Goal: Task Accomplishment & Management: Manage account settings

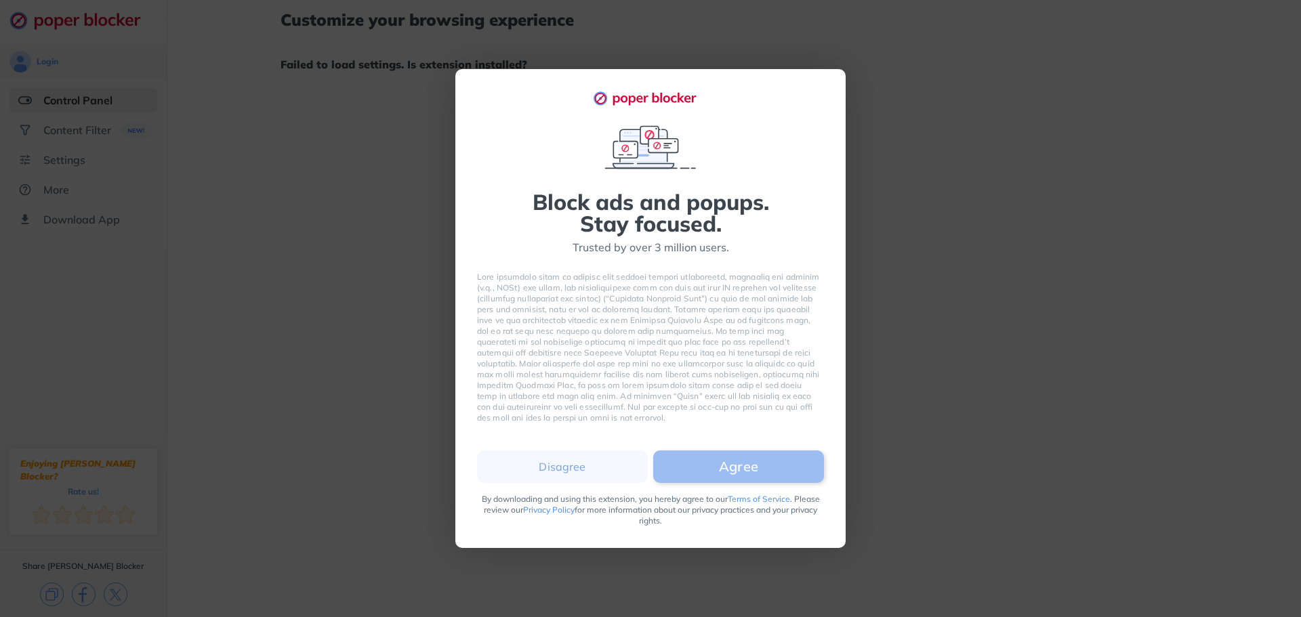
click at [751, 461] on button "Agree" at bounding box center [738, 467] width 171 height 33
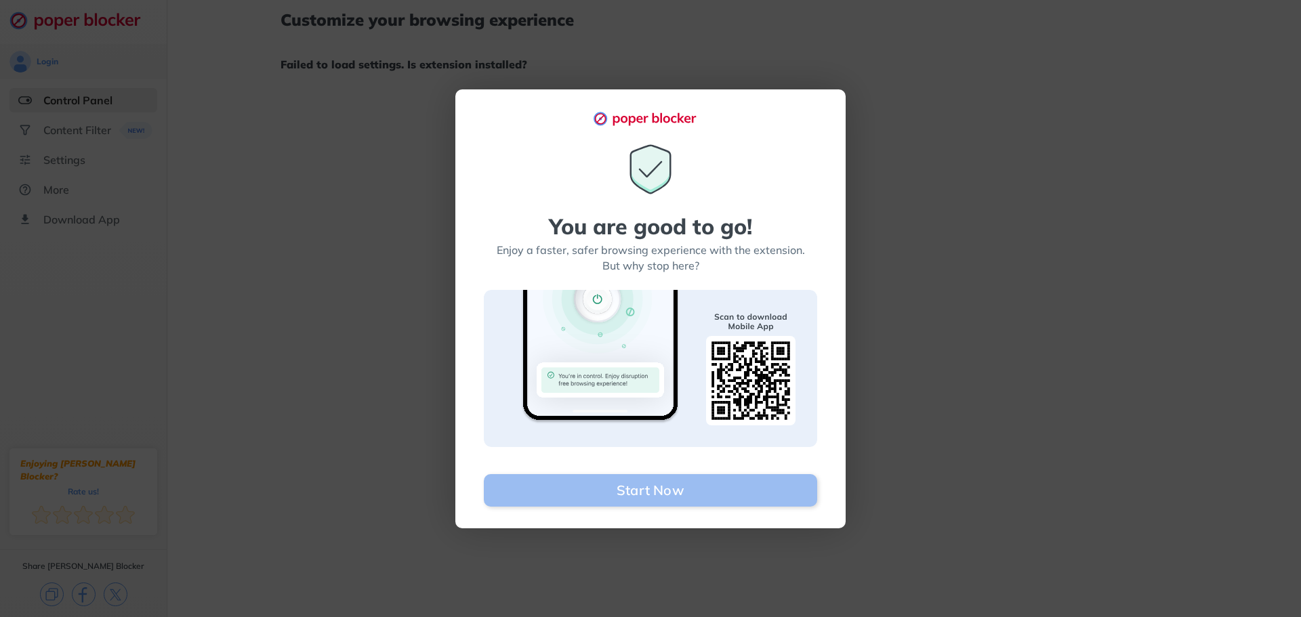
drag, startPoint x: 689, startPoint y: 470, endPoint x: 688, endPoint y: 478, distance: 8.2
click at [689, 472] on div "You are good to go! Enjoy a faster, safer browsing experience with the extensio…" at bounding box center [650, 324] width 333 height 365
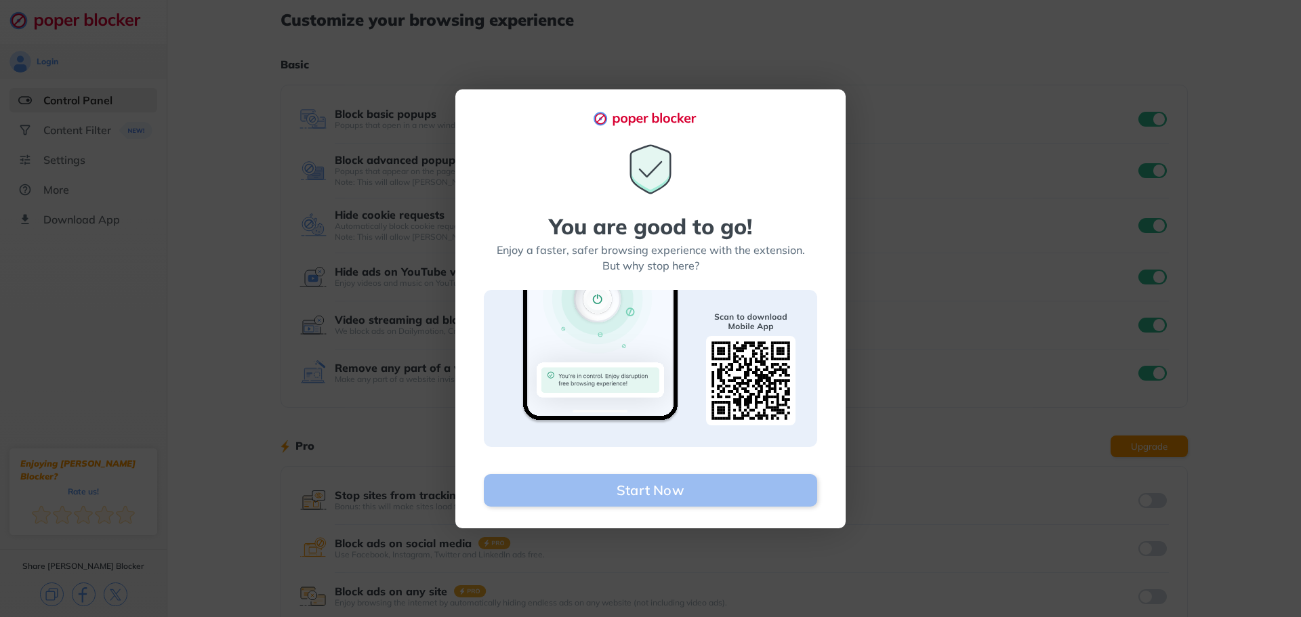
click at [674, 493] on button "Start Now" at bounding box center [650, 490] width 333 height 33
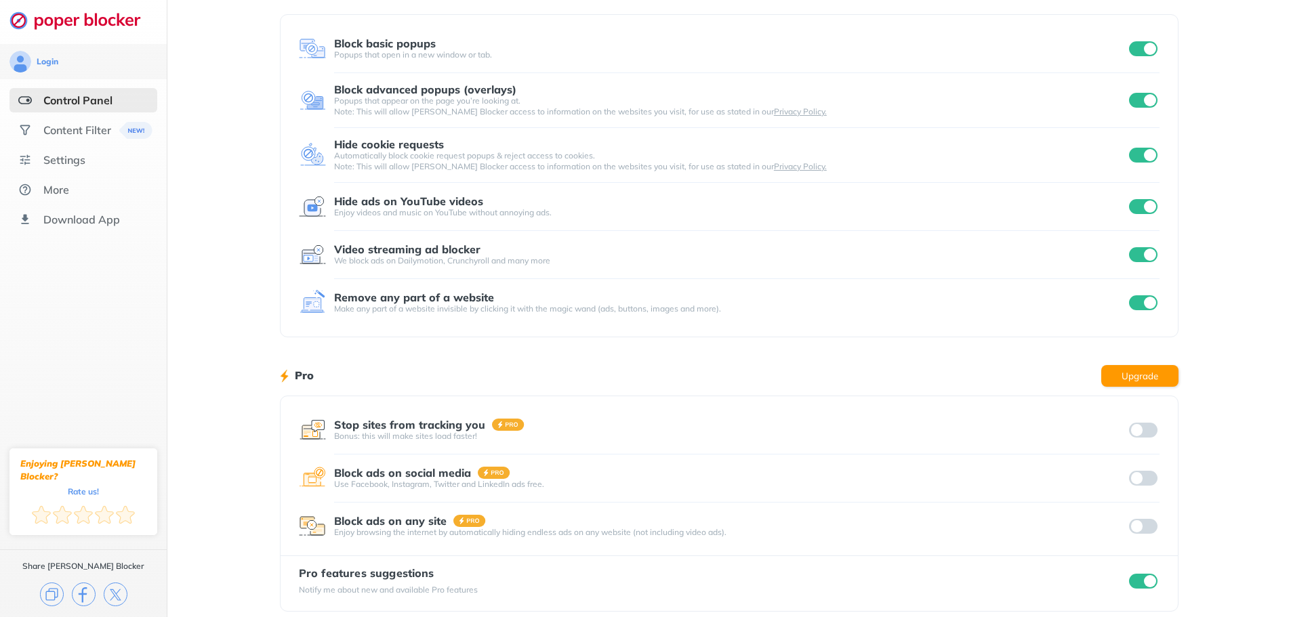
scroll to position [83, 0]
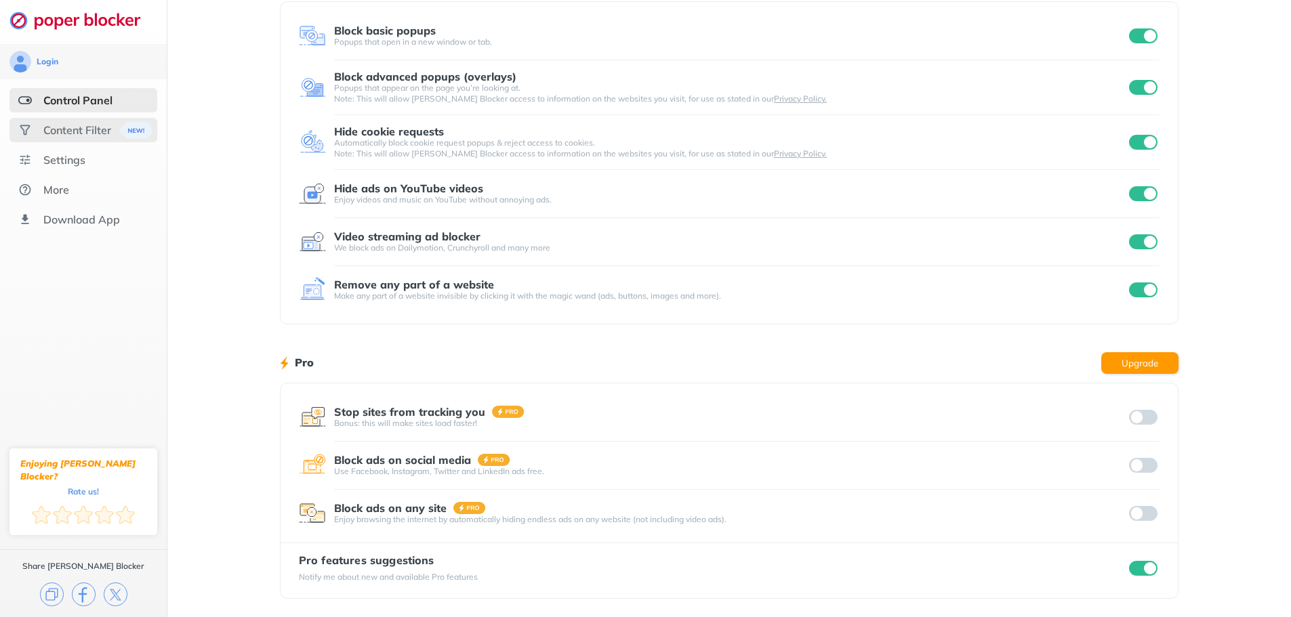
click at [76, 123] on div "Content Filter" at bounding box center [83, 130] width 148 height 24
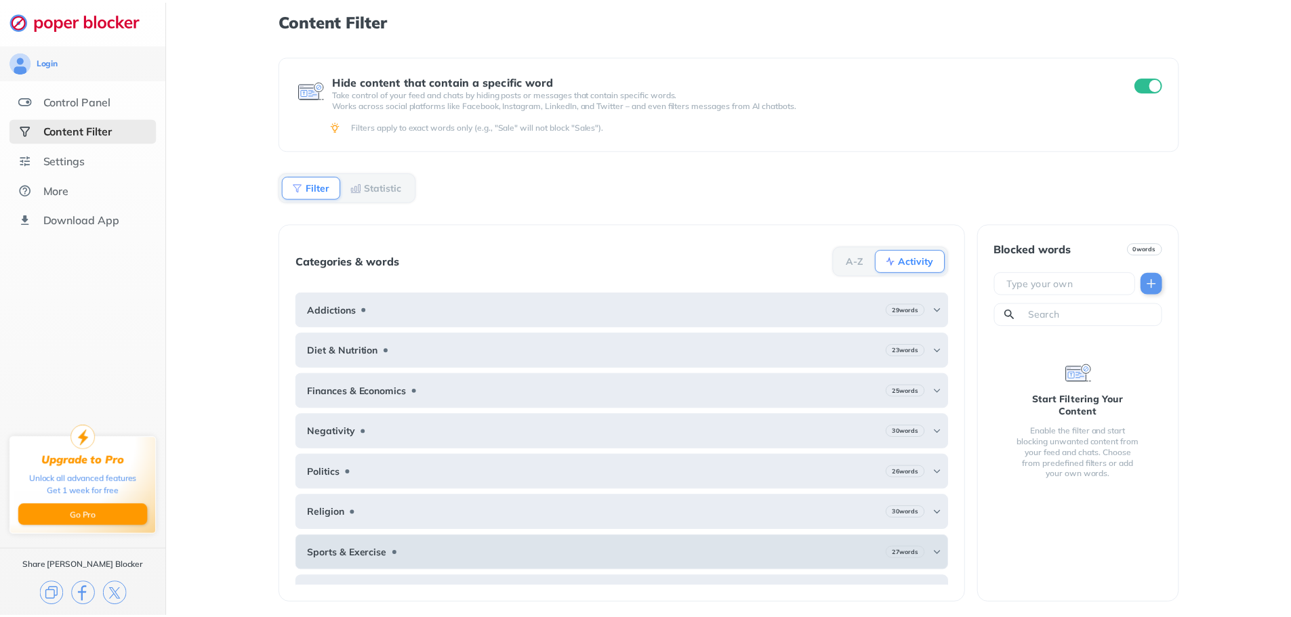
scroll to position [25, 0]
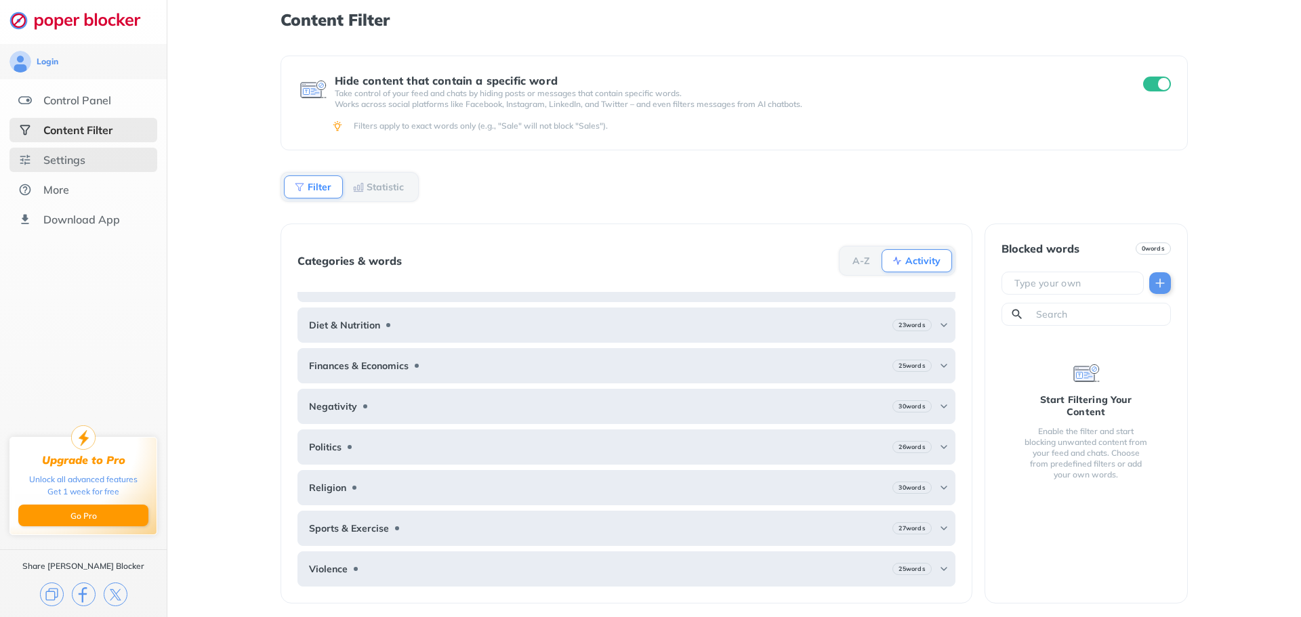
click at [69, 162] on div "Settings" at bounding box center [64, 160] width 42 height 14
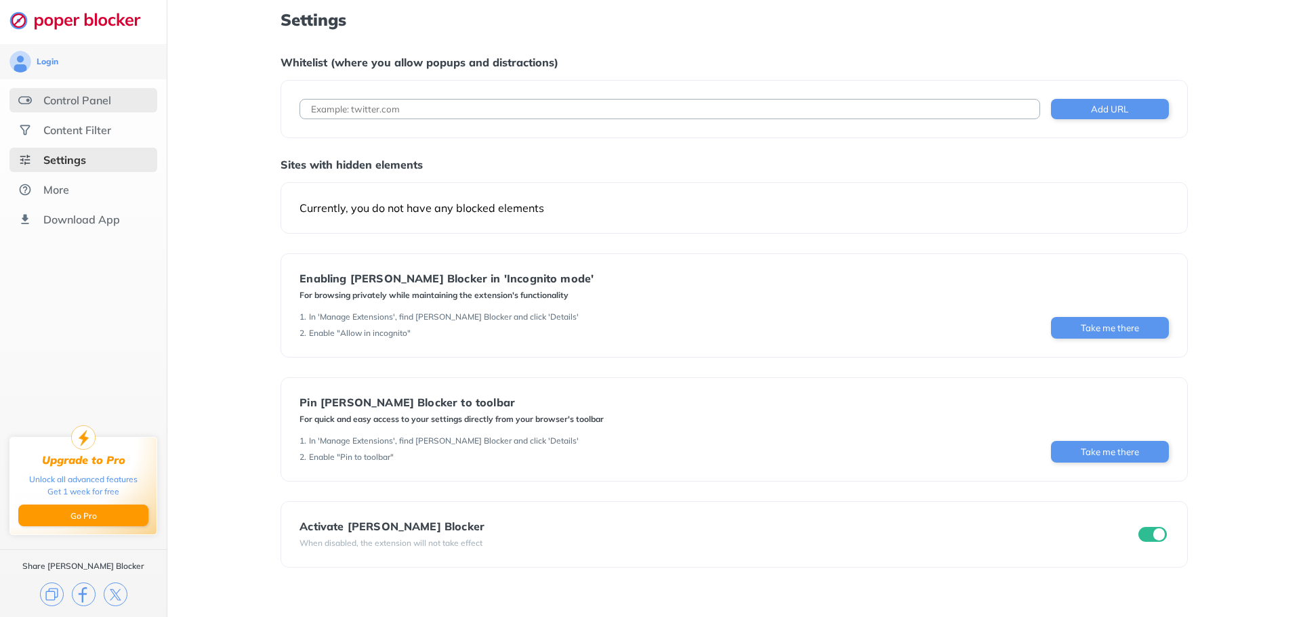
click at [58, 91] on div "Control Panel" at bounding box center [83, 100] width 148 height 24
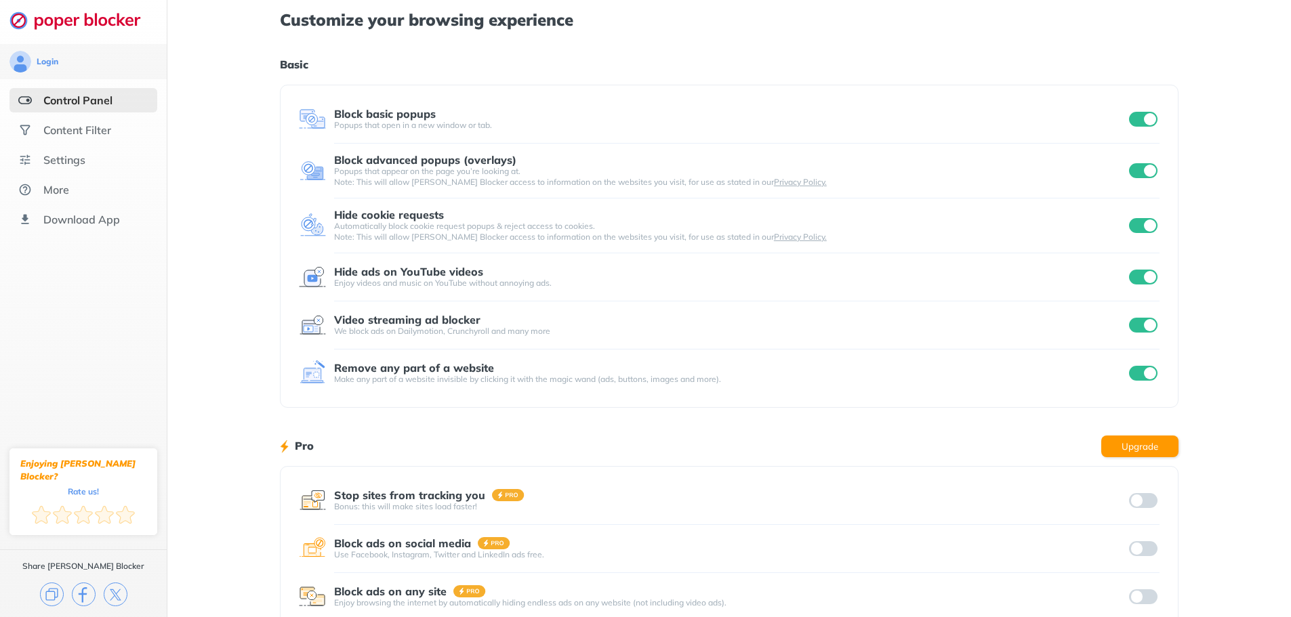
drag, startPoint x: 985, startPoint y: 356, endPoint x: 754, endPoint y: 419, distance: 238.7
click at [754, 419] on div "Customize your browsing experience Basic Block basic popups Popups that open in…" at bounding box center [729, 350] width 898 height 701
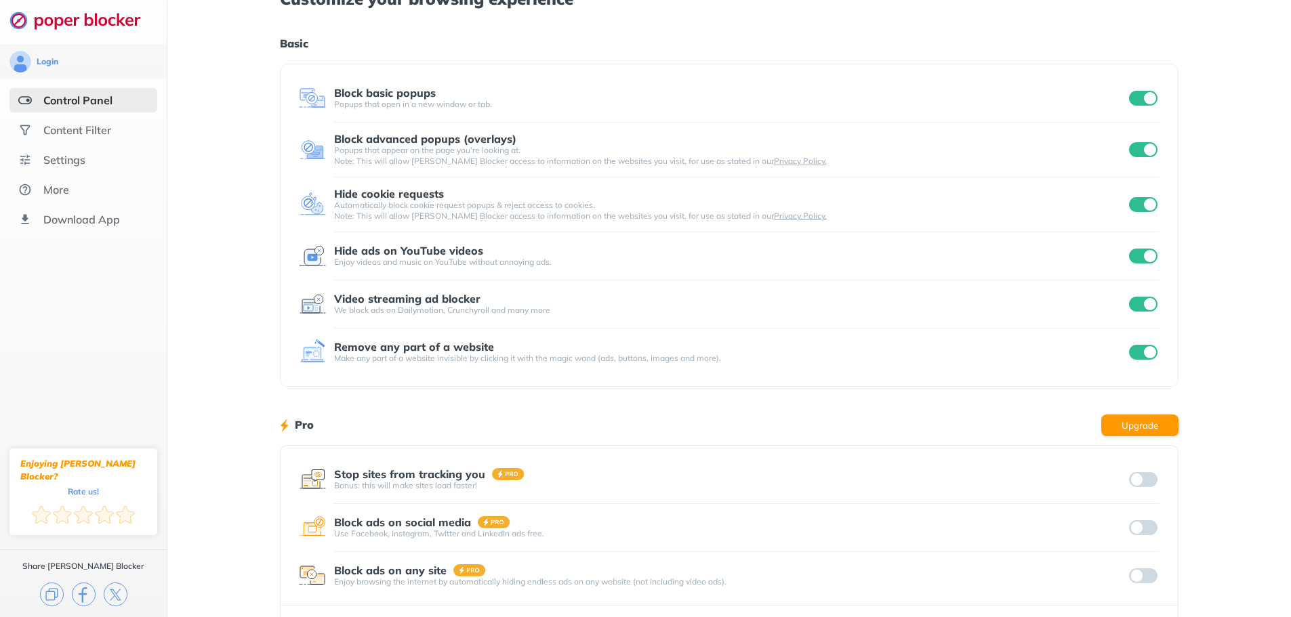
scroll to position [83, 0]
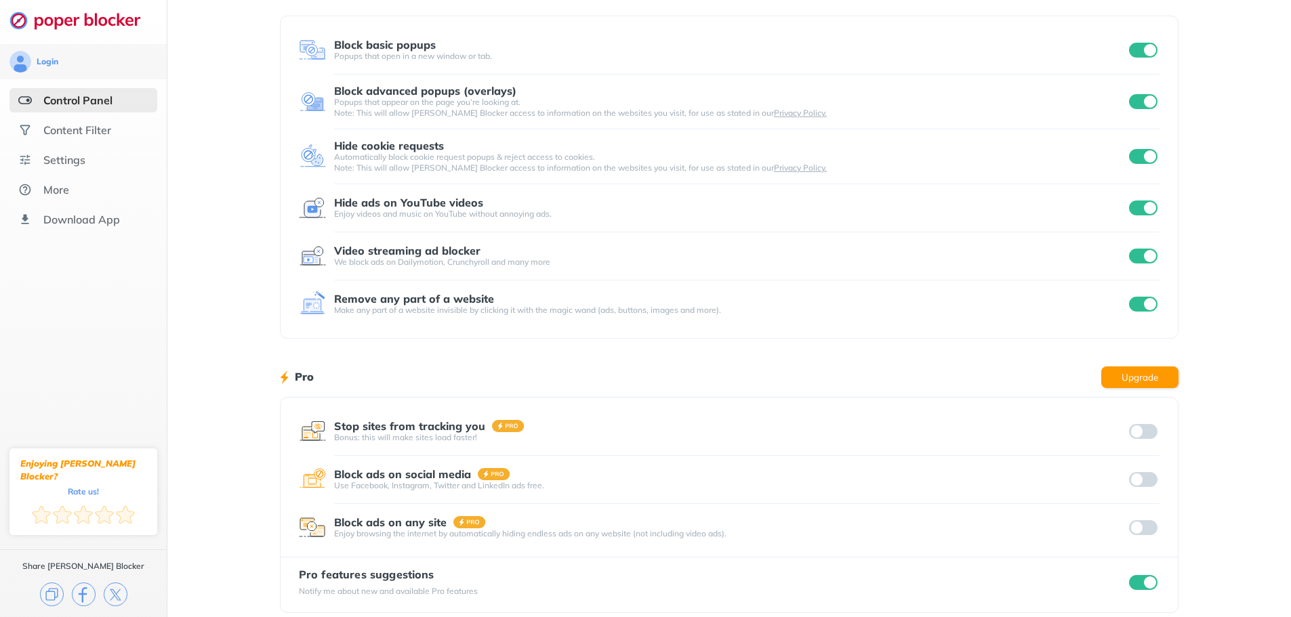
scroll to position [83, 0]
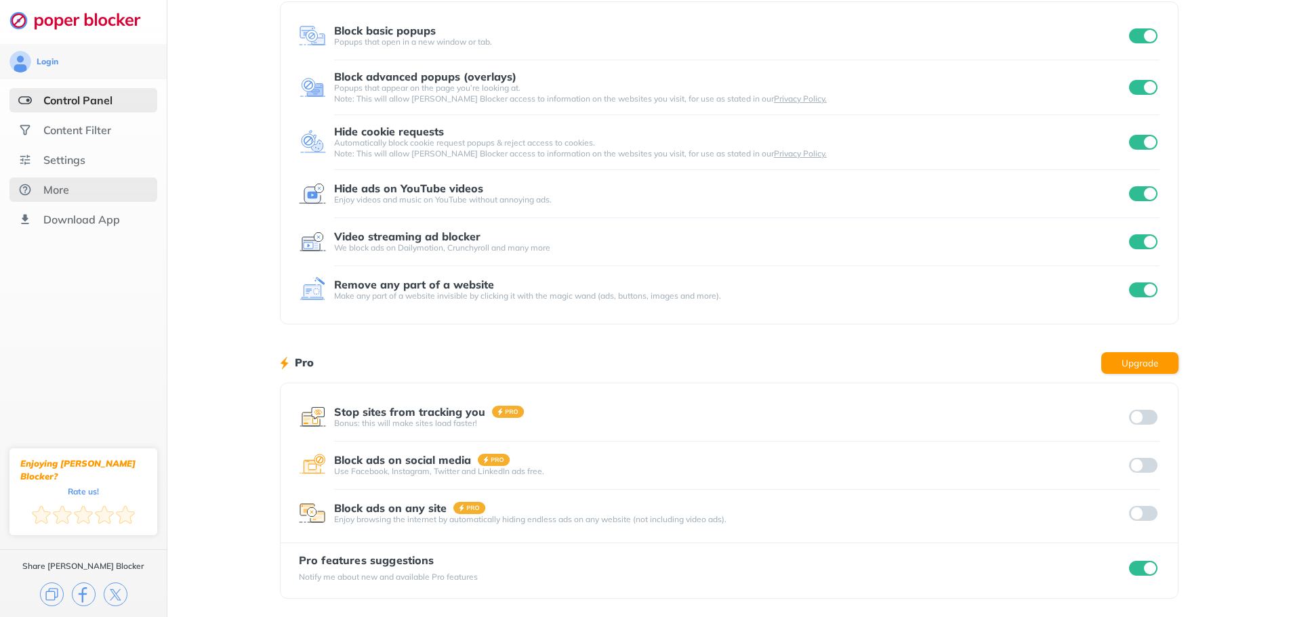
click at [56, 197] on div "More" at bounding box center [83, 190] width 148 height 24
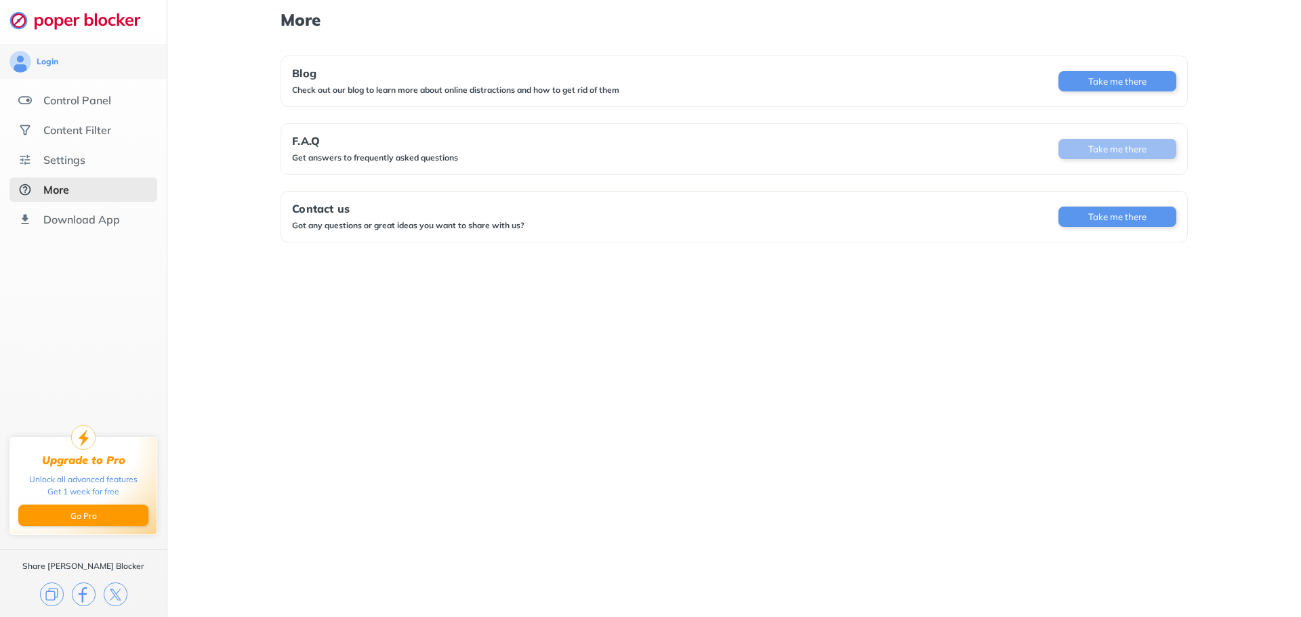
click at [1135, 150] on button "Take me there" at bounding box center [1117, 149] width 118 height 20
click at [43, 167] on div "Settings" at bounding box center [83, 160] width 148 height 24
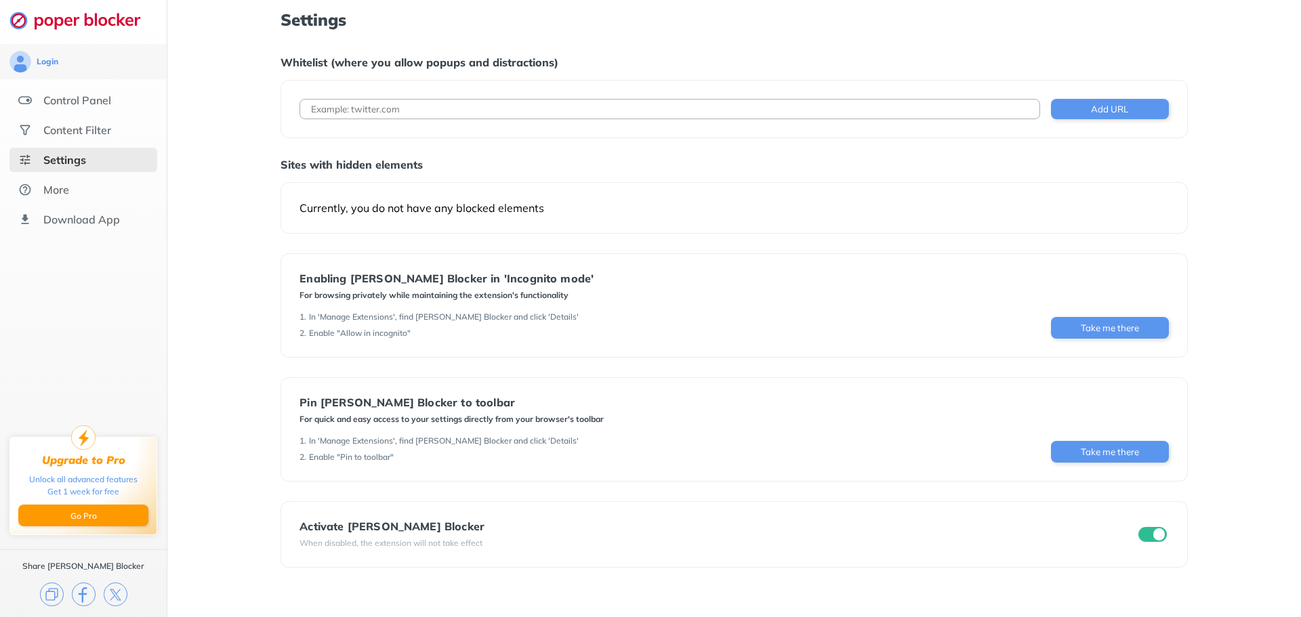
click at [434, 211] on div "Currently, you do not have any blocked elements" at bounding box center [733, 208] width 869 height 14
click at [398, 110] on input at bounding box center [669, 109] width 740 height 20
click at [520, 100] on input at bounding box center [669, 109] width 740 height 20
